Goal: Task Accomplishment & Management: Complete application form

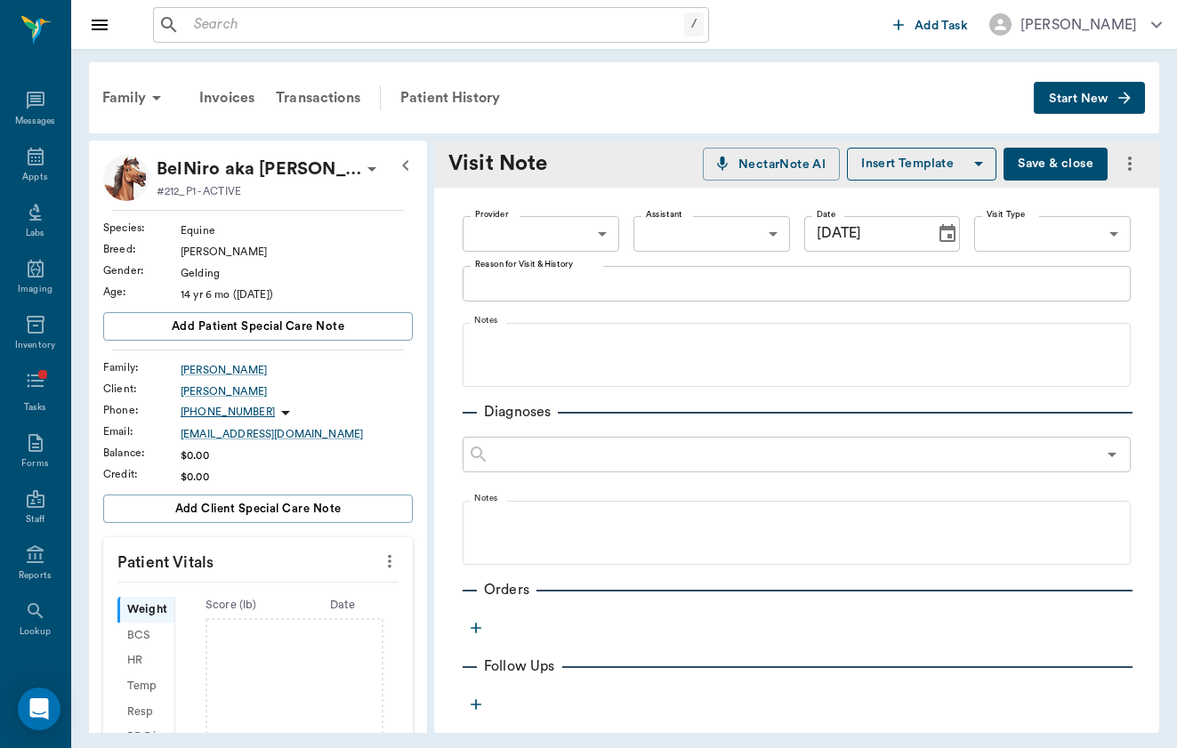
click at [582, 246] on body "/ ​ Add Task [PERSON_NAME] Nectar Messages Appts Labs Imaging Inventory Tasks F…" at bounding box center [588, 374] width 1177 height 748
click at [582, 268] on li "[PERSON_NAME]" at bounding box center [541, 275] width 157 height 32
type input "649b3e03b5bc7e03f9326794"
drag, startPoint x: 582, startPoint y: 268, endPoint x: 845, endPoint y: 235, distance: 265.4
click at [845, 235] on div "[PERSON_NAME] [PERSON_NAME]" at bounding box center [588, 374] width 1177 height 748
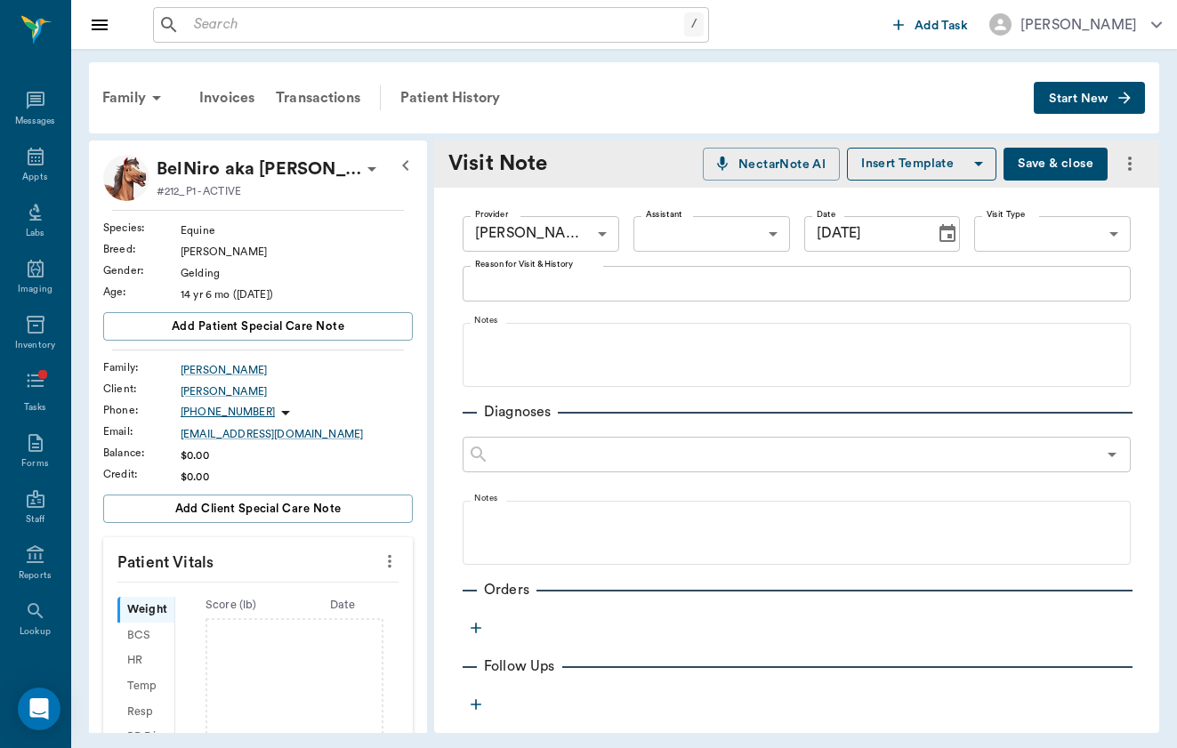
click at [1077, 232] on body "/ ​ Add Task [PERSON_NAME] Nectar Messages Appts Labs Imaging Inventory Tasks F…" at bounding box center [588, 374] width 1177 height 748
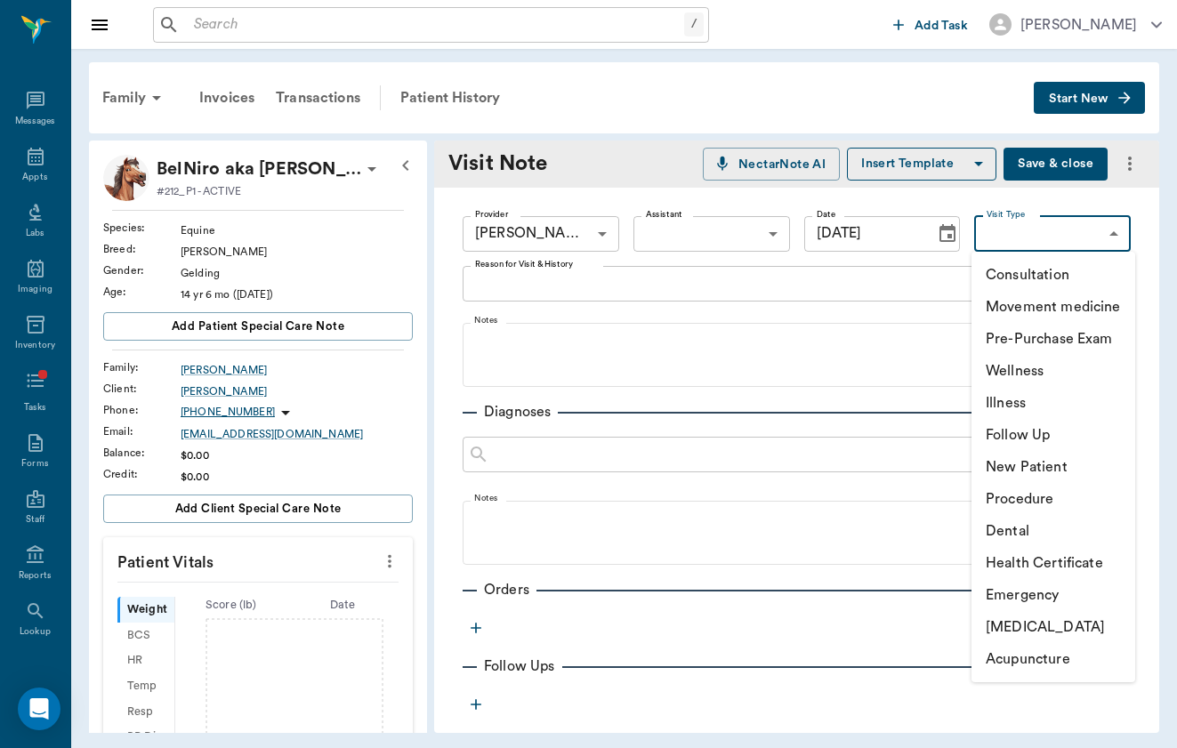
click at [1061, 301] on li "Movement medicine" at bounding box center [1054, 307] width 164 height 32
type input "6656c4aef87a612ea34fb244"
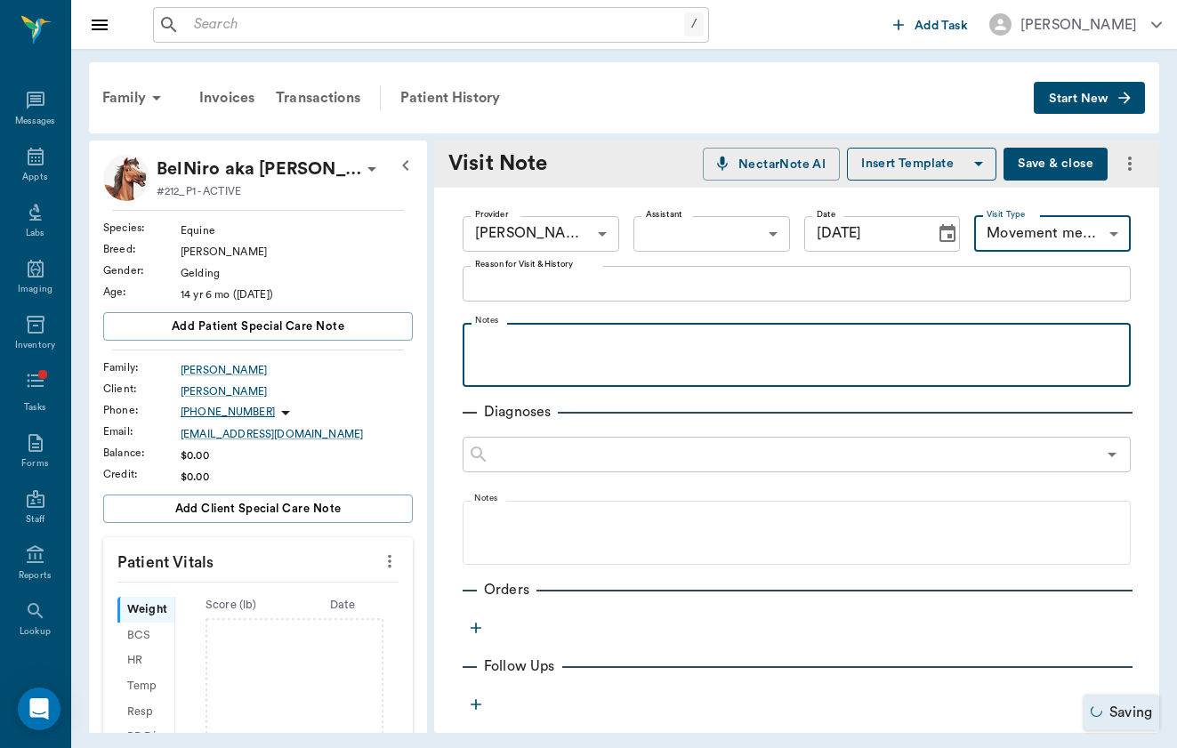
click at [901, 337] on p at bounding box center [797, 342] width 650 height 21
click at [707, 347] on p "MC 15+5min" at bounding box center [797, 342] width 650 height 21
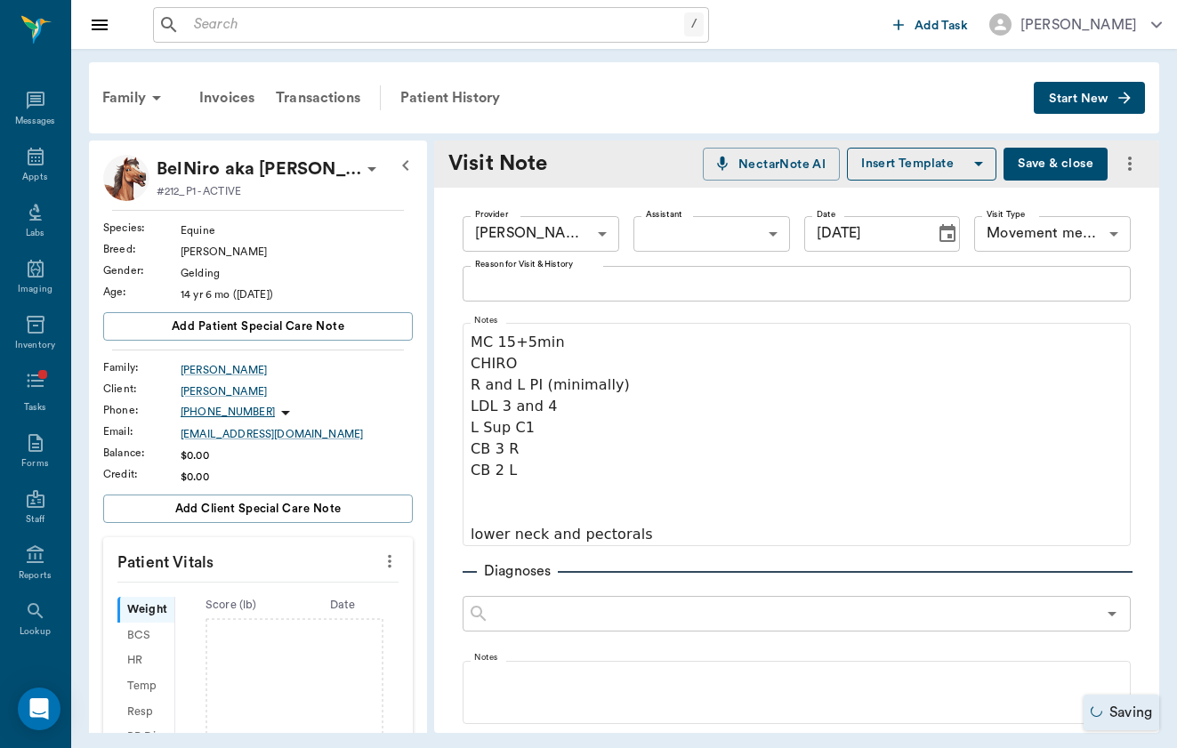
click at [1055, 161] on button "Save & close" at bounding box center [1056, 164] width 104 height 33
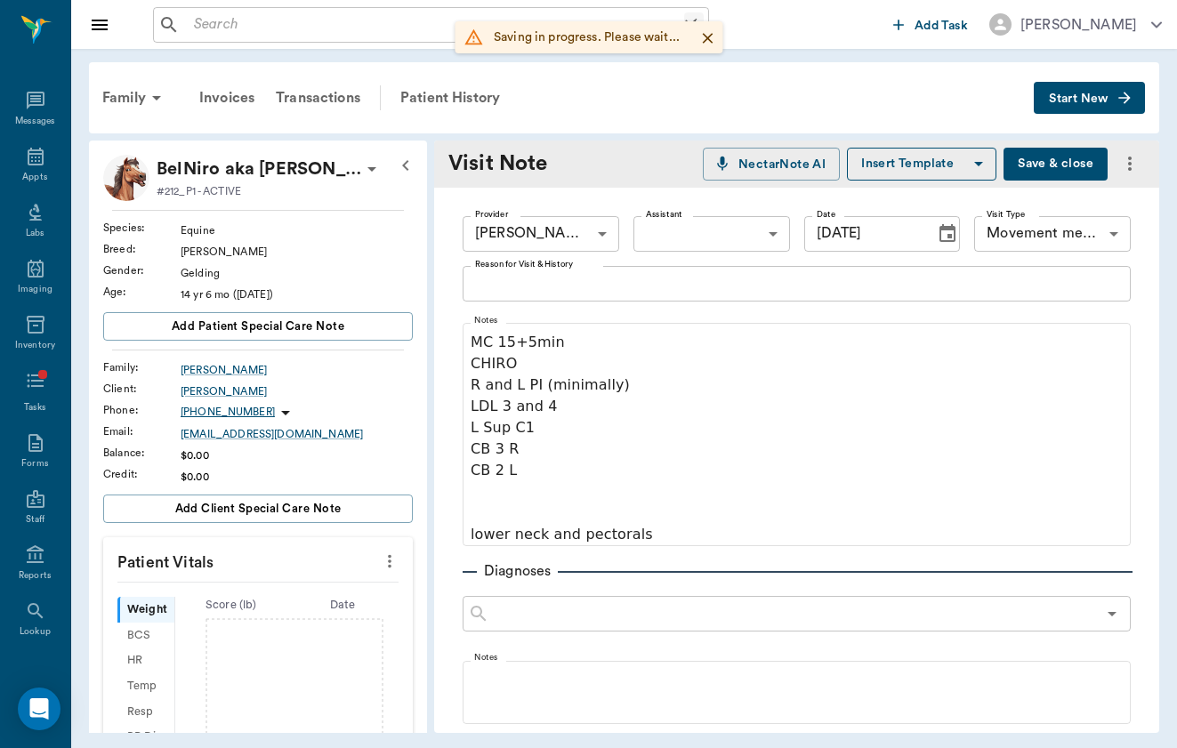
click at [259, 22] on input "text" at bounding box center [435, 24] width 497 height 25
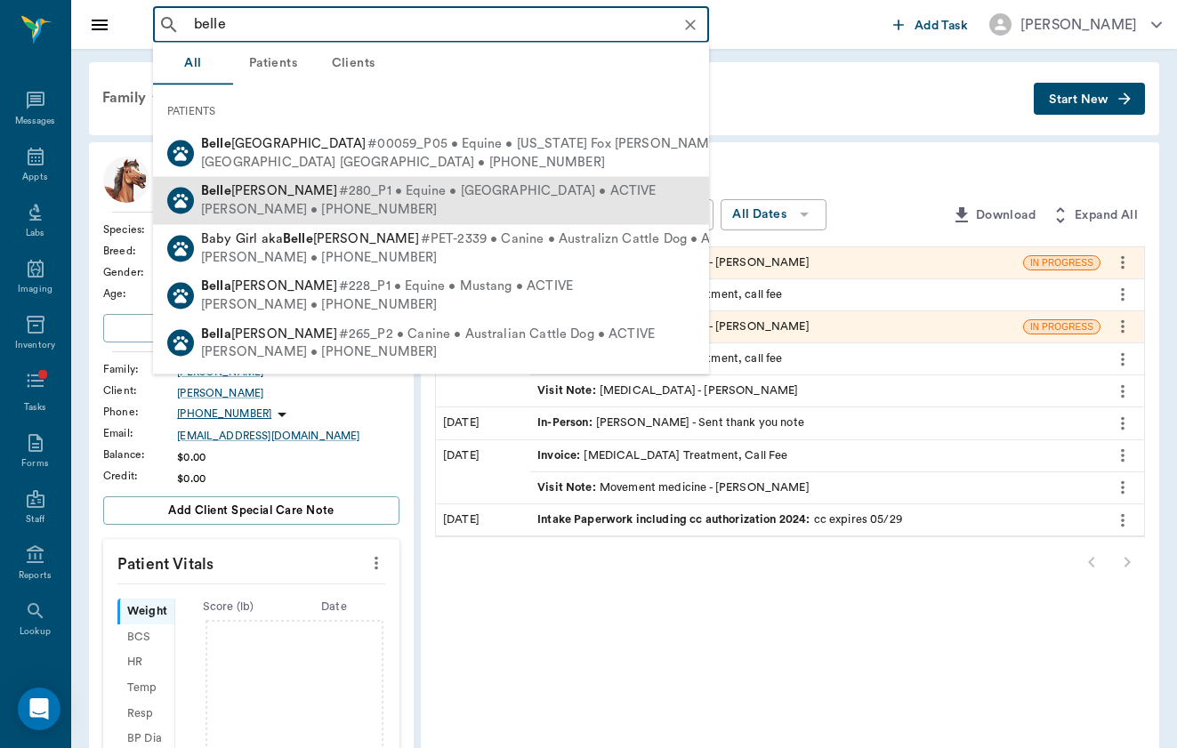
click at [231, 195] on span "[PERSON_NAME]" at bounding box center [269, 190] width 136 height 13
type input "belle"
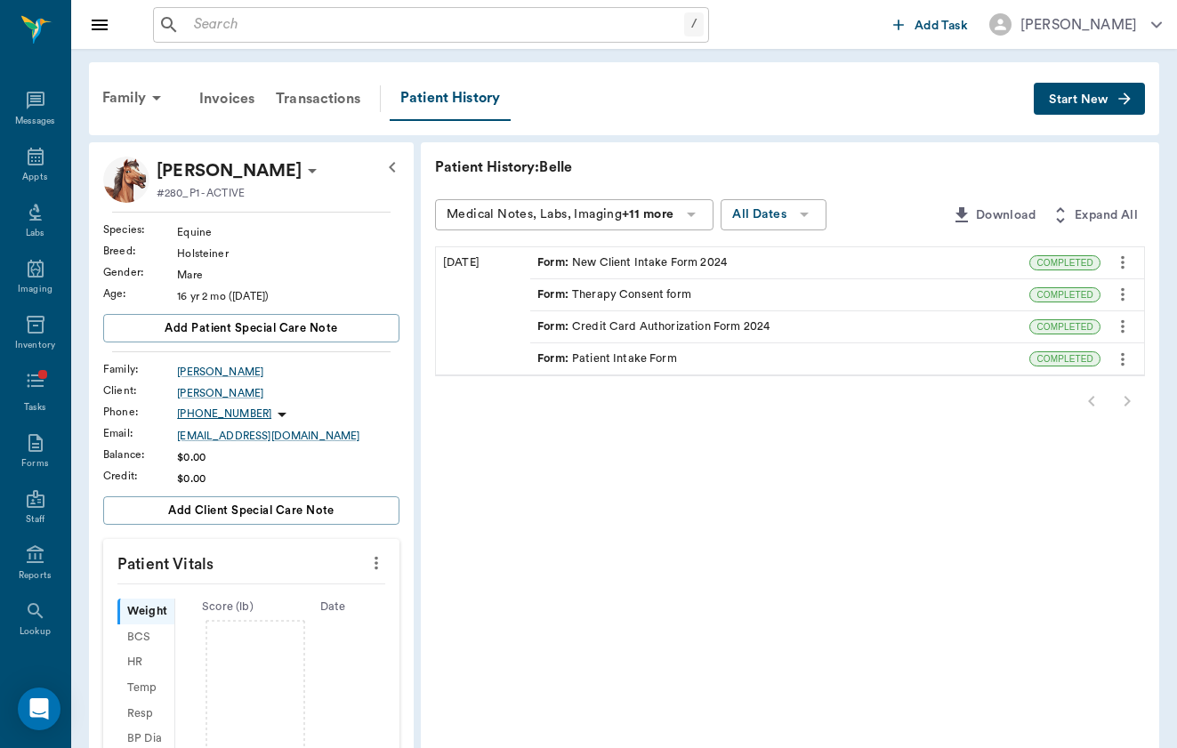
click at [1142, 83] on button "Start New" at bounding box center [1089, 99] width 111 height 33
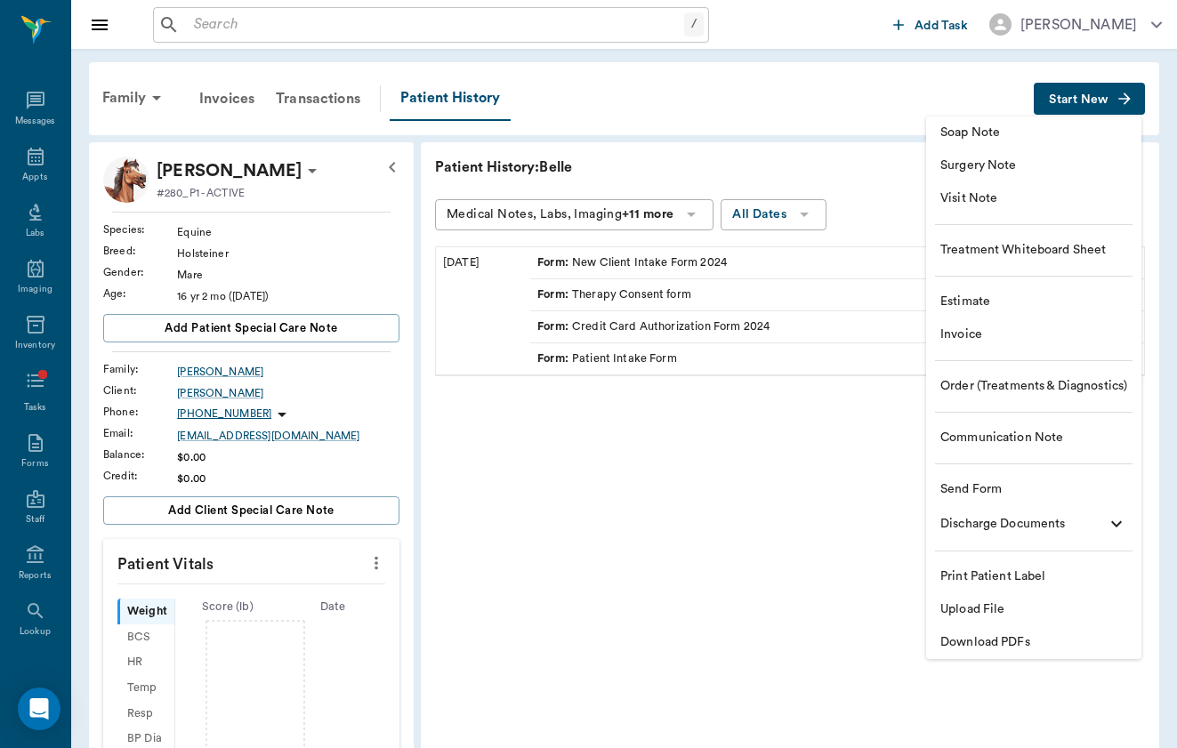
click at [1082, 193] on span "Visit Note" at bounding box center [1033, 199] width 187 height 19
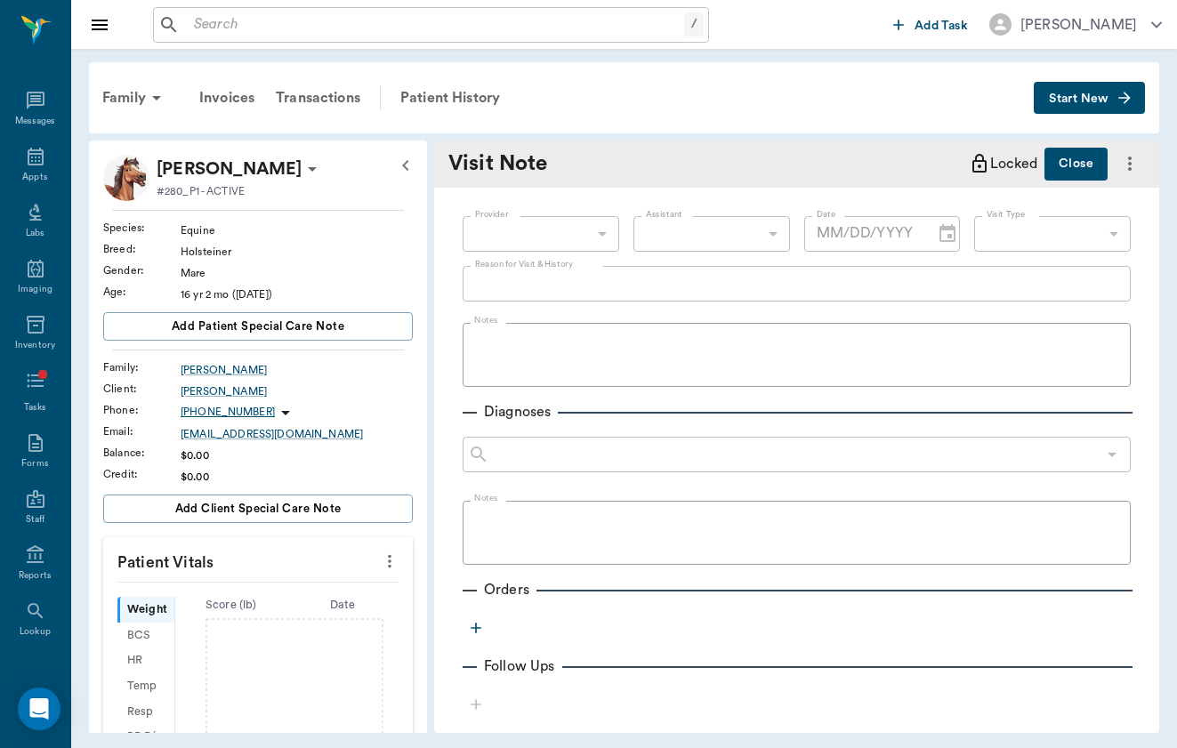
type input "[DATE]"
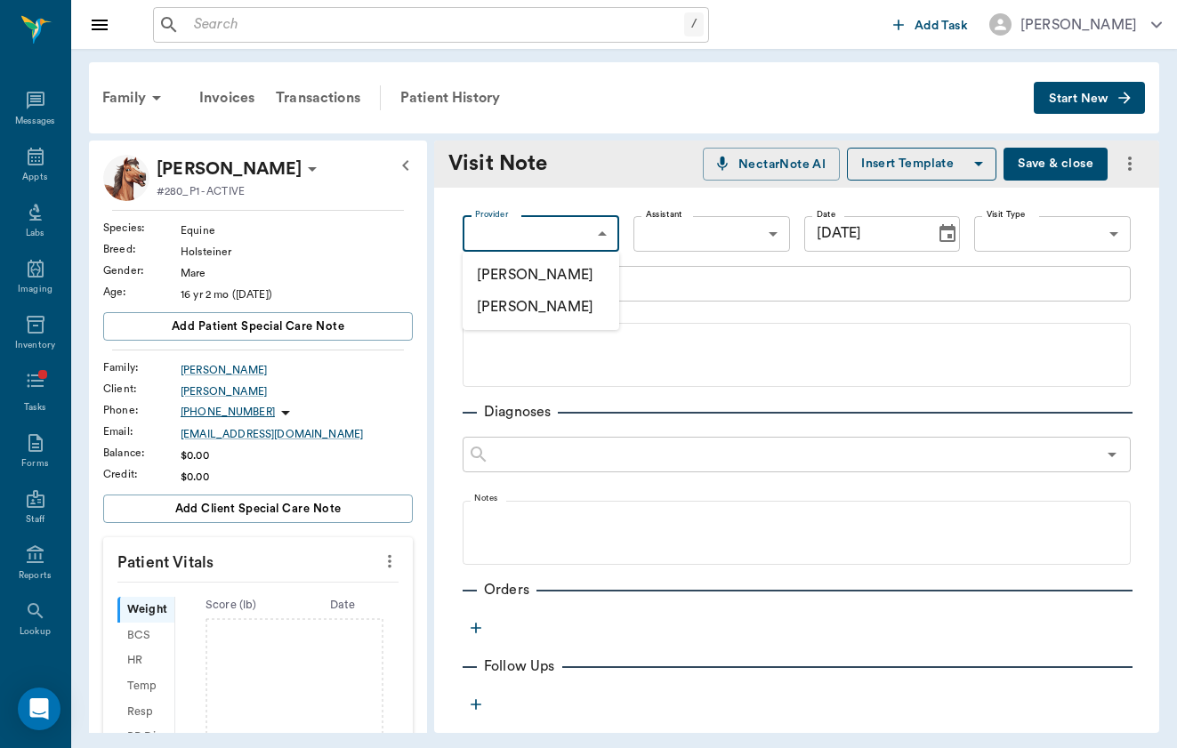
click at [490, 231] on body "/ ​ Add Task [PERSON_NAME] Nectar Messages Appts Labs Imaging Inventory Tasks F…" at bounding box center [588, 374] width 1177 height 748
click at [491, 266] on li "[PERSON_NAME]" at bounding box center [541, 275] width 157 height 32
type input "649b3e03b5bc7e03f9326794"
click at [1093, 231] on body "/ ​ Add Task [PERSON_NAME] Nectar Messages Appts Labs Imaging Inventory Tasks F…" at bounding box center [588, 374] width 1177 height 748
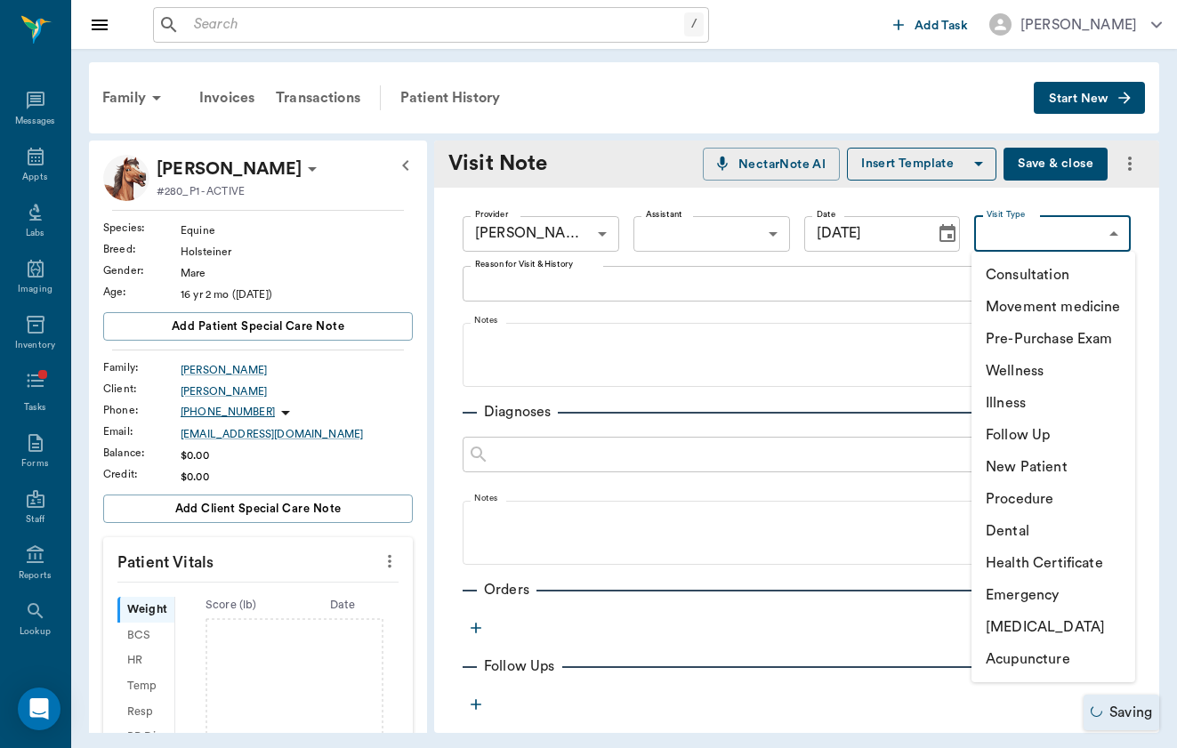
click at [1079, 309] on li "Movement medicine" at bounding box center [1054, 307] width 164 height 32
type input "6656c4aef87a612ea34fb244"
